Goal: Task Accomplishment & Management: Manage account settings

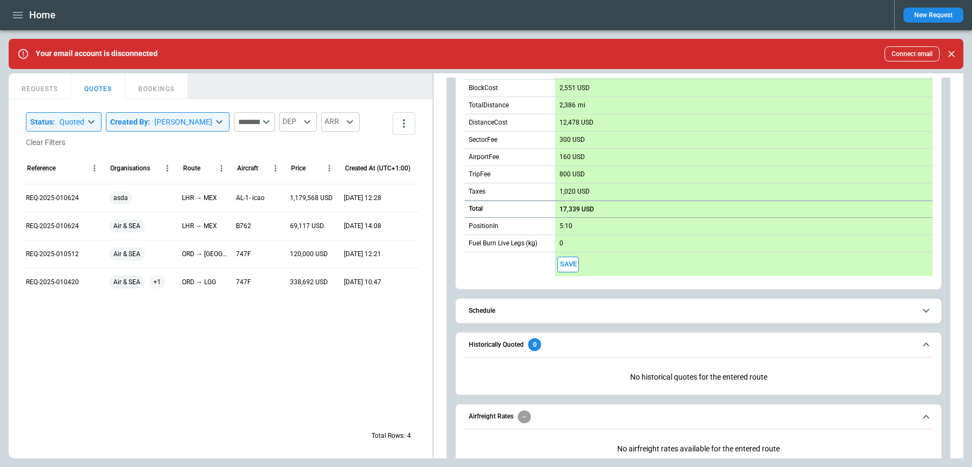
scroll to position [391, 0]
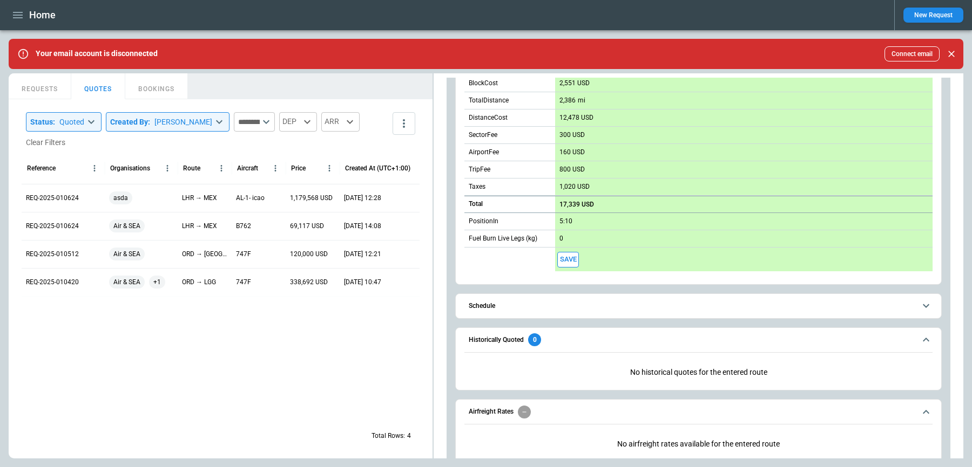
click at [578, 303] on span "Schedule" at bounding box center [692, 306] width 446 height 7
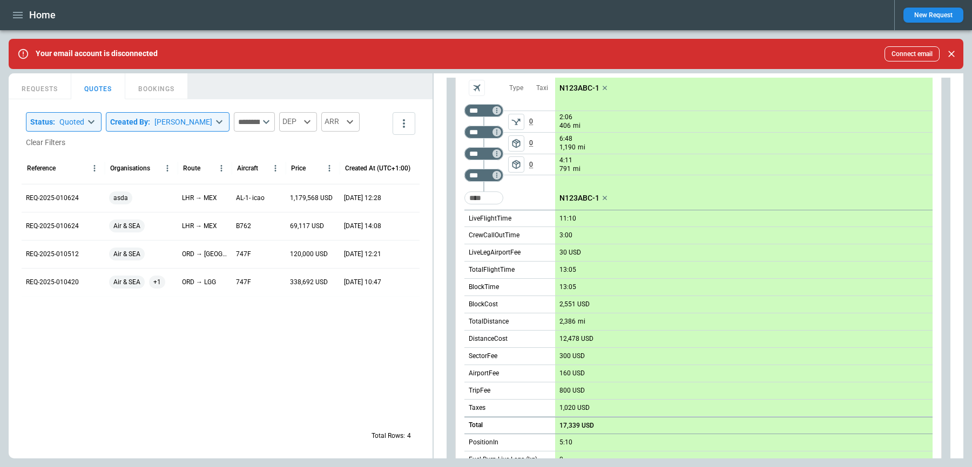
scroll to position [155, 0]
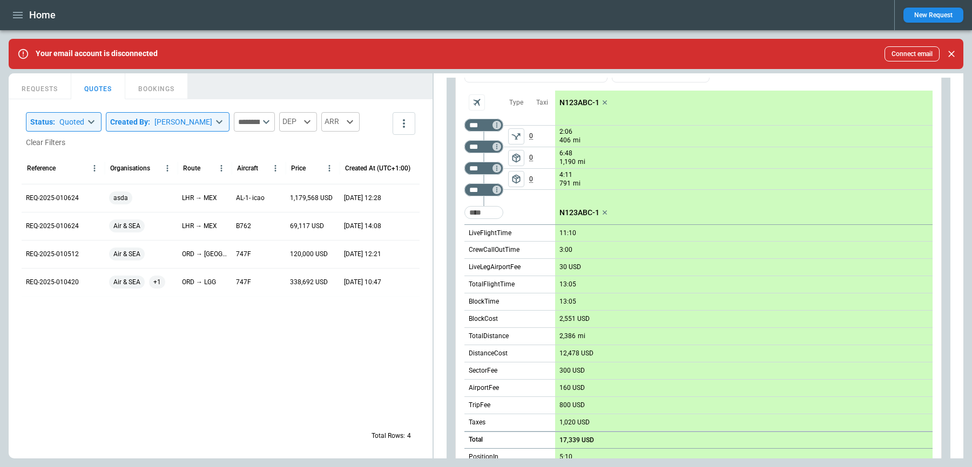
click at [545, 144] on p "0" at bounding box center [542, 136] width 26 height 21
click at [503, 127] on div "scrollable content" at bounding box center [516, 136] width 26 height 22
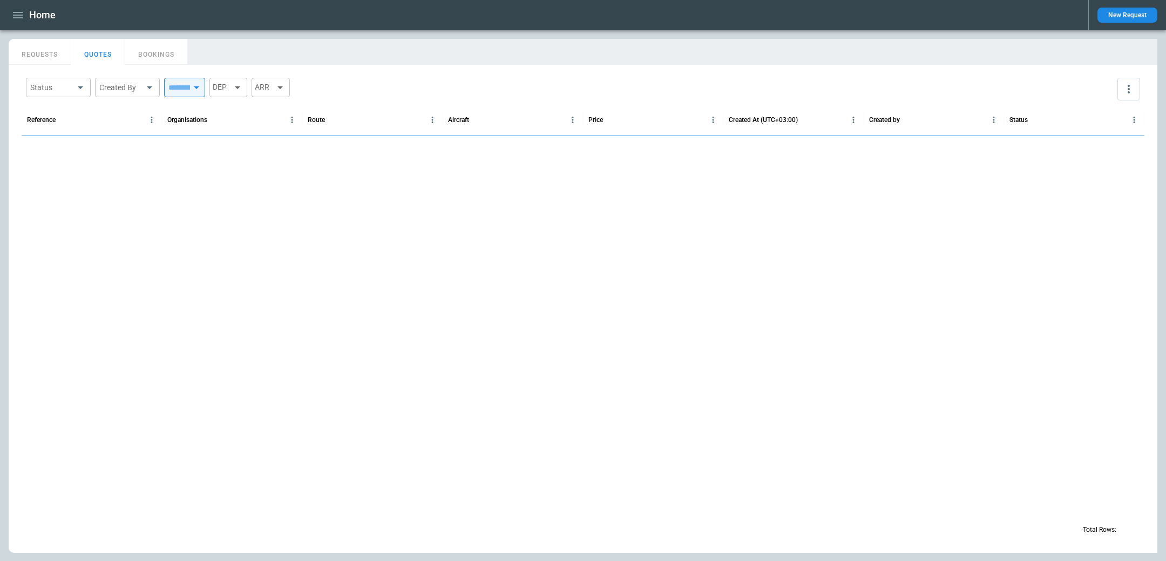
click at [21, 19] on icon "button" at bounding box center [17, 15] width 13 height 13
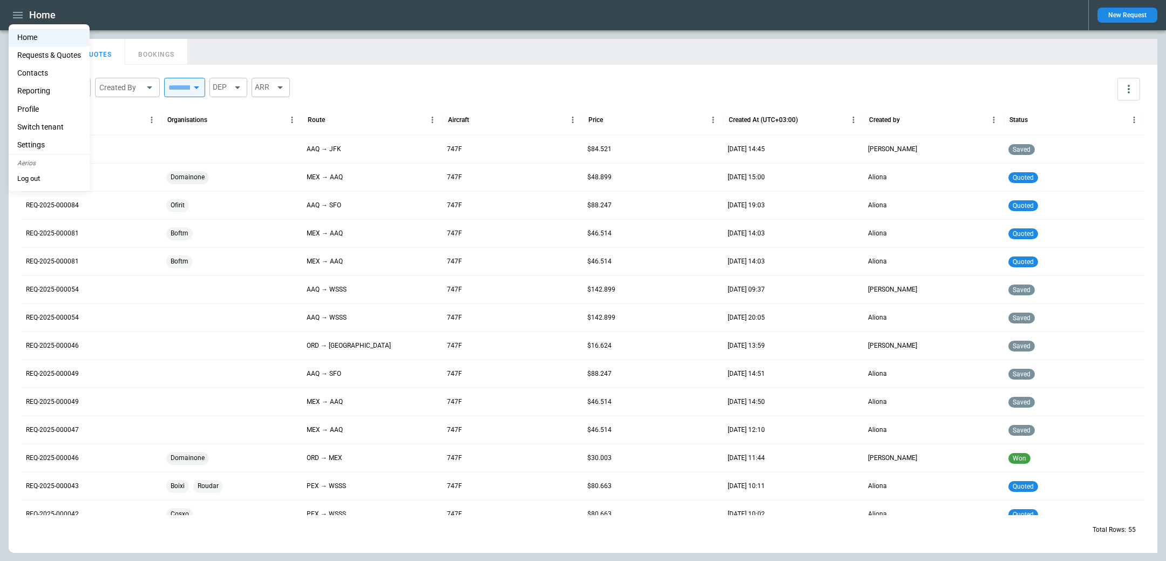
click at [47, 123] on li "Switch tenant" at bounding box center [49, 127] width 81 height 18
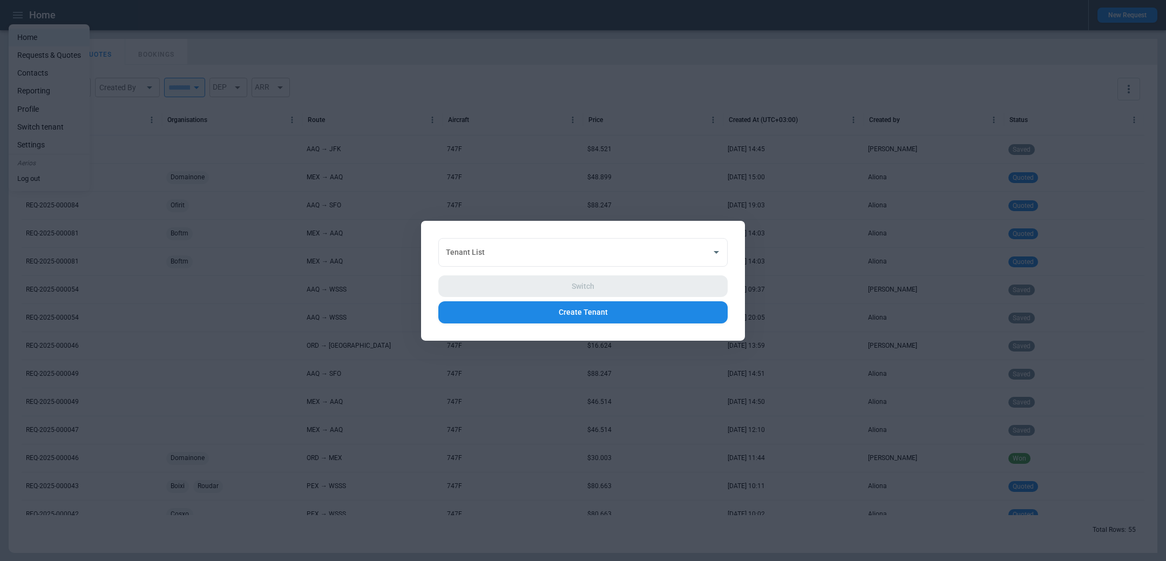
click at [585, 233] on div "Tenant List Tenant List Switch Create Tenant" at bounding box center [583, 280] width 324 height 120
click at [586, 251] on input "Tenant List" at bounding box center [574, 251] width 263 height 19
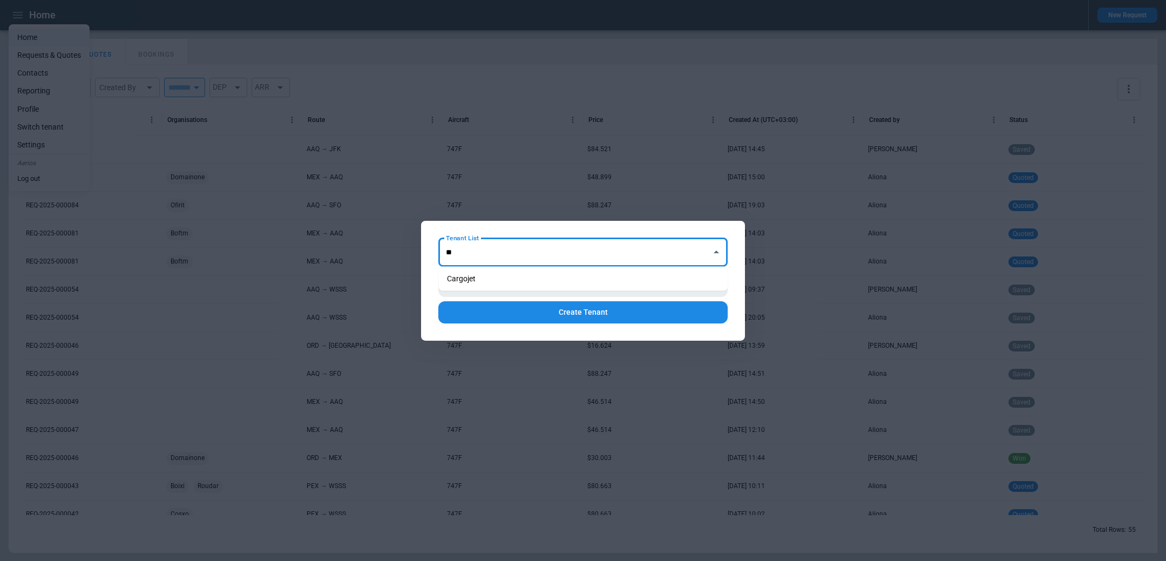
click at [571, 273] on li "Cargojet" at bounding box center [582, 279] width 289 height 16
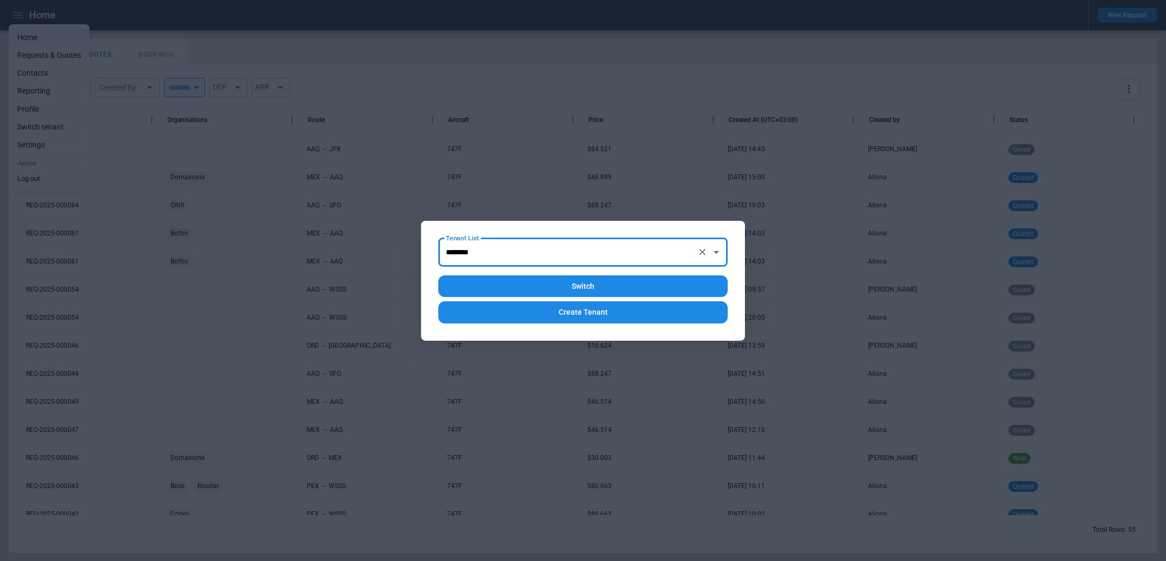
type input "********"
click at [571, 287] on button "Switch" at bounding box center [582, 286] width 289 height 22
type input "********"
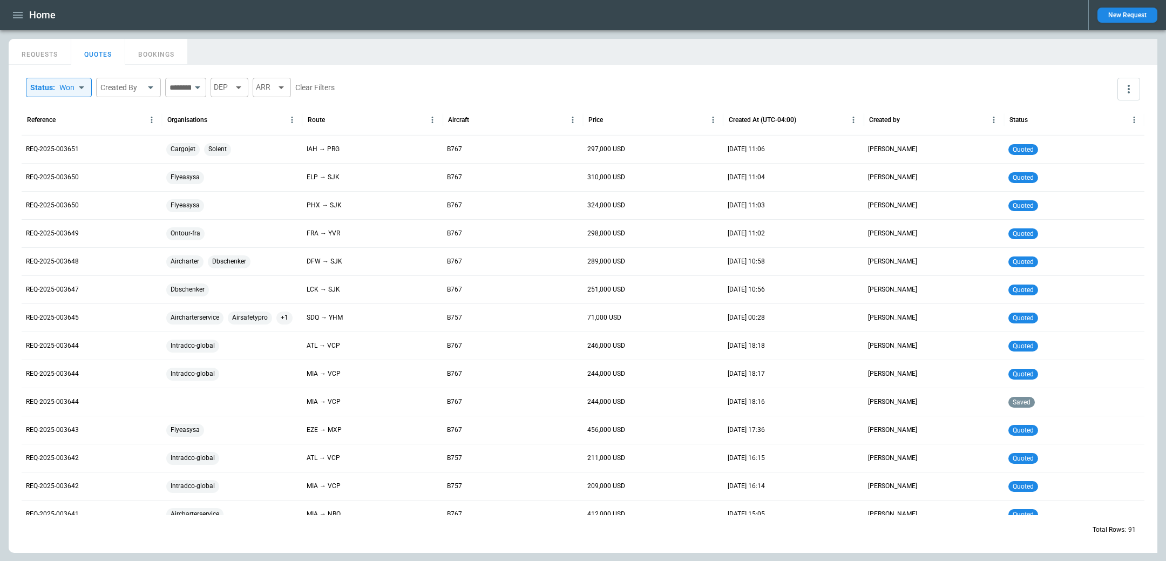
click at [67, 86] on body "Home New Request FindBorderBarSize REQUESTS QUOTES BOOKINGS Status : Won ******…" at bounding box center [583, 280] width 1166 height 561
click at [44, 59] on div at bounding box center [583, 280] width 1166 height 561
click at [40, 56] on button "REQUESTS" at bounding box center [40, 52] width 63 height 26
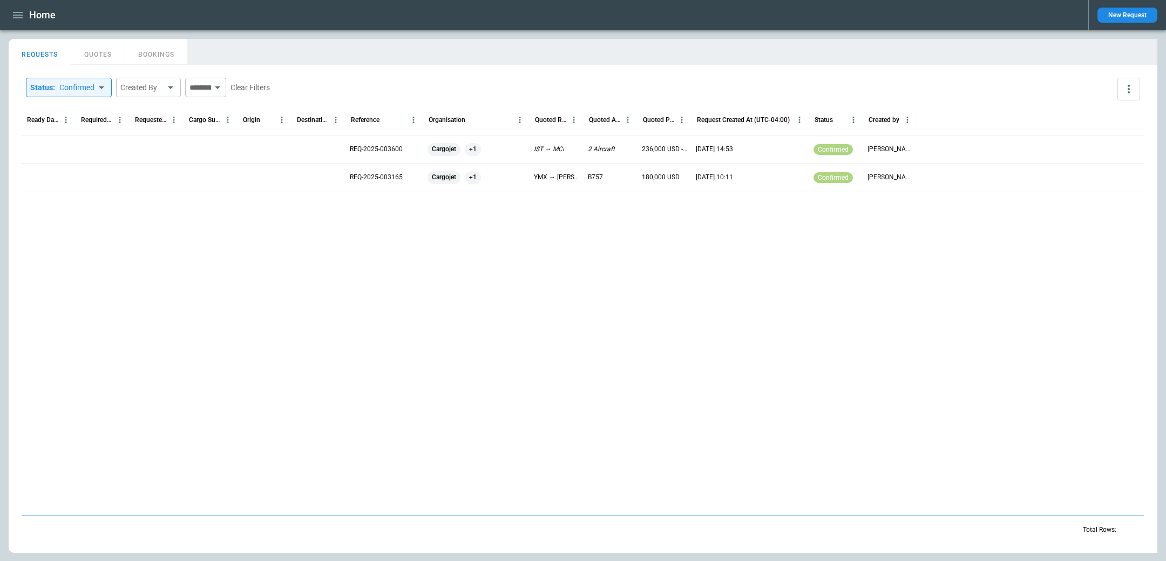
click at [86, 89] on body "Home New Request FindBorderBarSize REQUESTS QUOTES BOOKINGS Status : Confirmed …" at bounding box center [583, 280] width 1166 height 561
click at [76, 89] on div at bounding box center [583, 280] width 1166 height 561
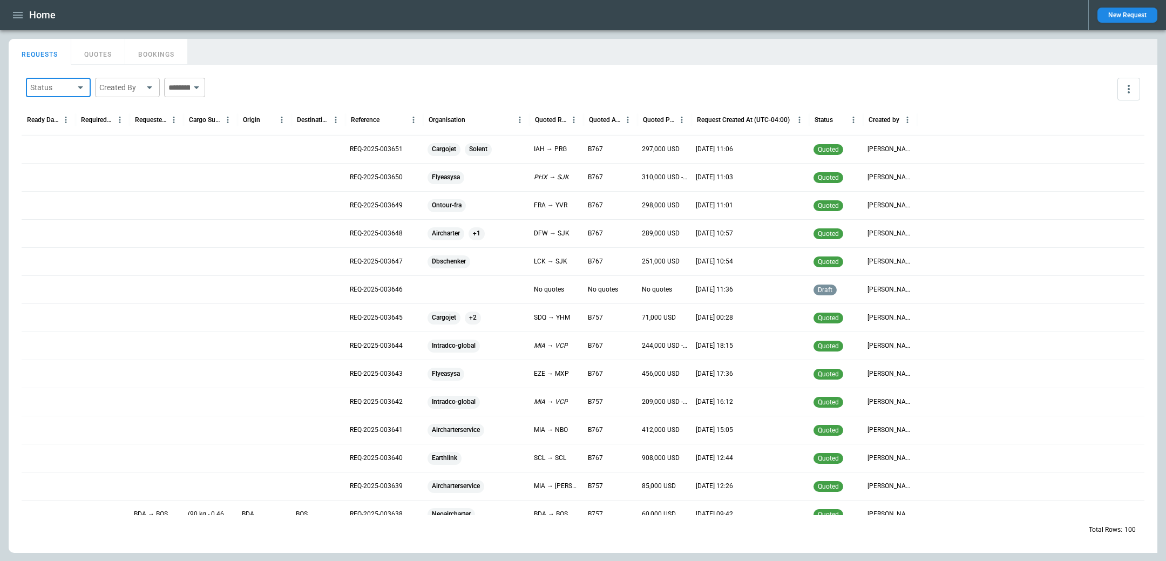
click at [1129, 89] on icon "more" at bounding box center [1129, 89] width 2 height 9
click at [1127, 86] on div at bounding box center [583, 280] width 1166 height 561
